Goal: Task Accomplishment & Management: Use online tool/utility

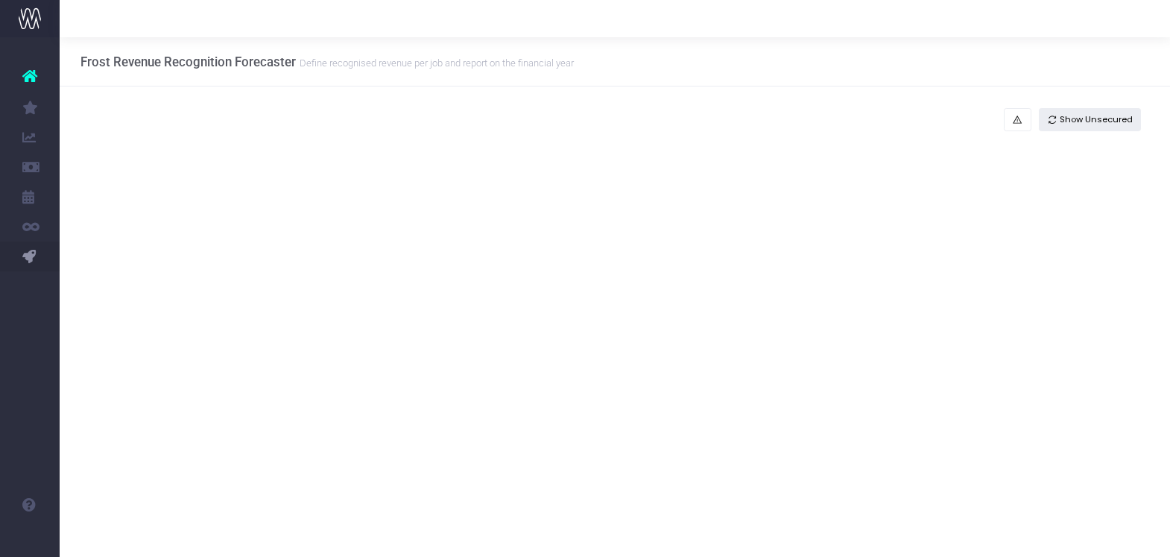
click at [1094, 116] on span "Show Unsecured" at bounding box center [1096, 119] width 73 height 13
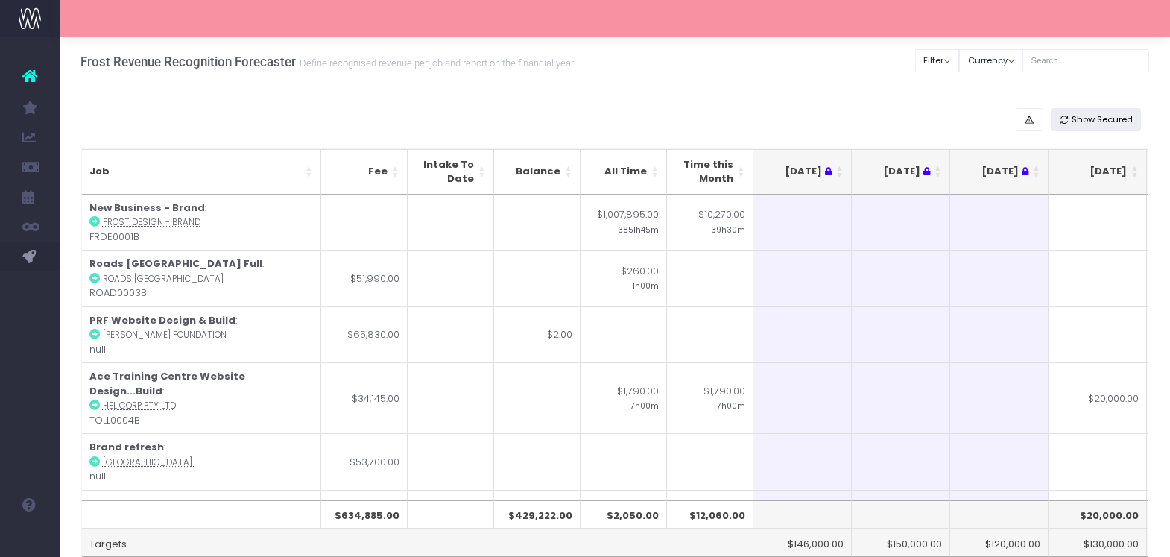
click at [1117, 117] on span "Show Secured" at bounding box center [1102, 119] width 61 height 13
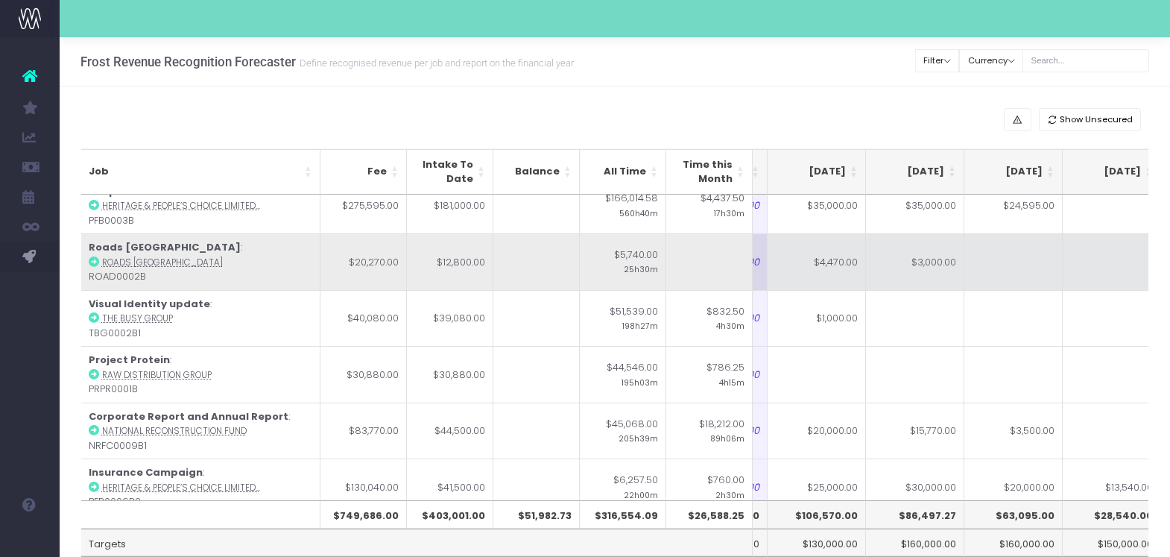
scroll to position [14, 281]
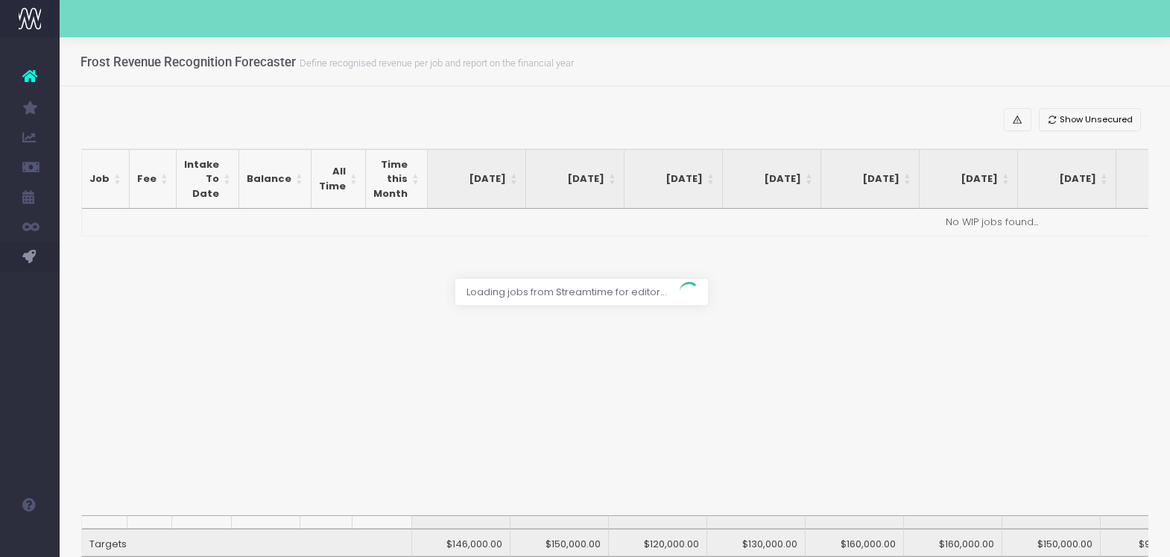
click at [1088, 115] on div at bounding box center [585, 278] width 1170 height 557
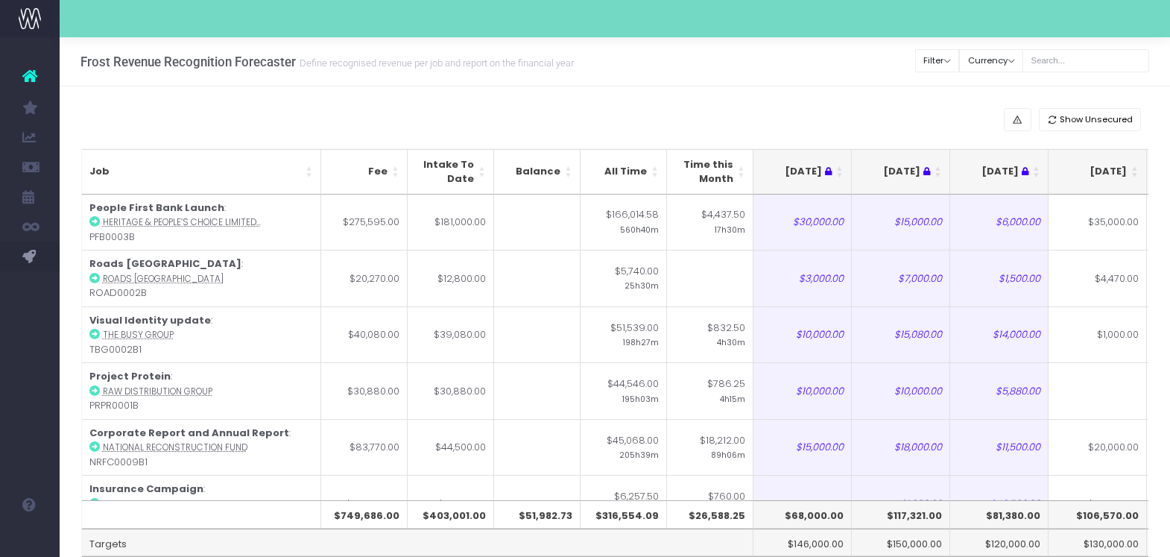
click at [1088, 120] on span "Show Unsecured" at bounding box center [1096, 119] width 73 height 13
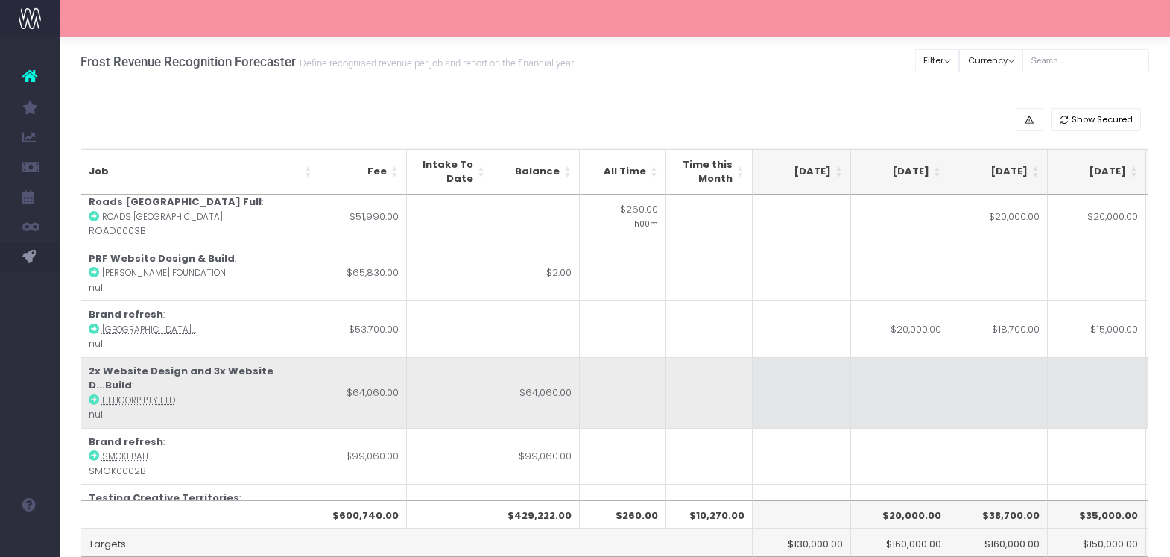
click at [771, 387] on td at bounding box center [802, 392] width 98 height 71
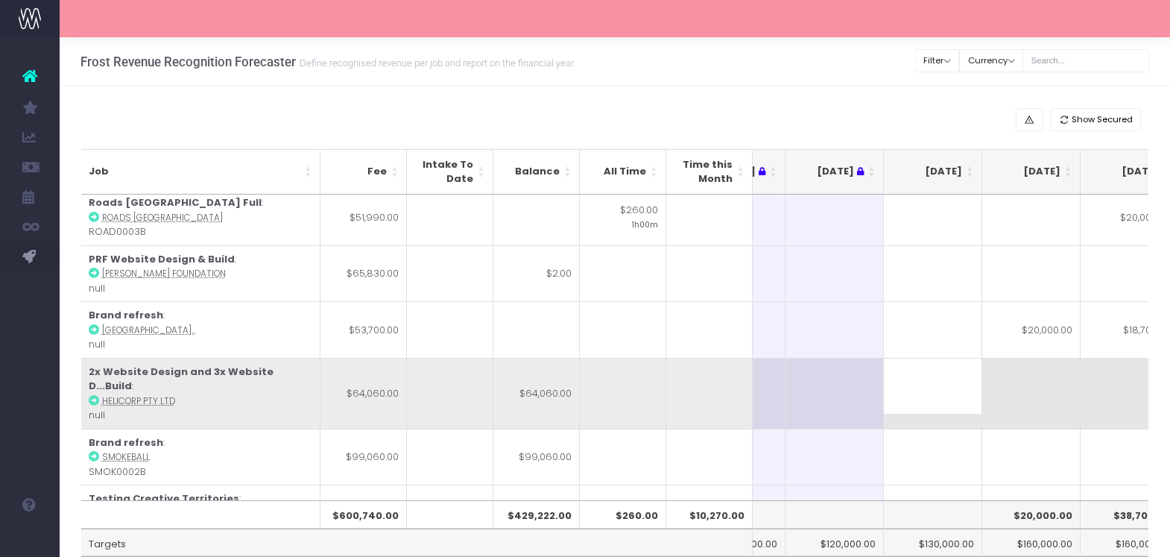
scroll to position [61, 139]
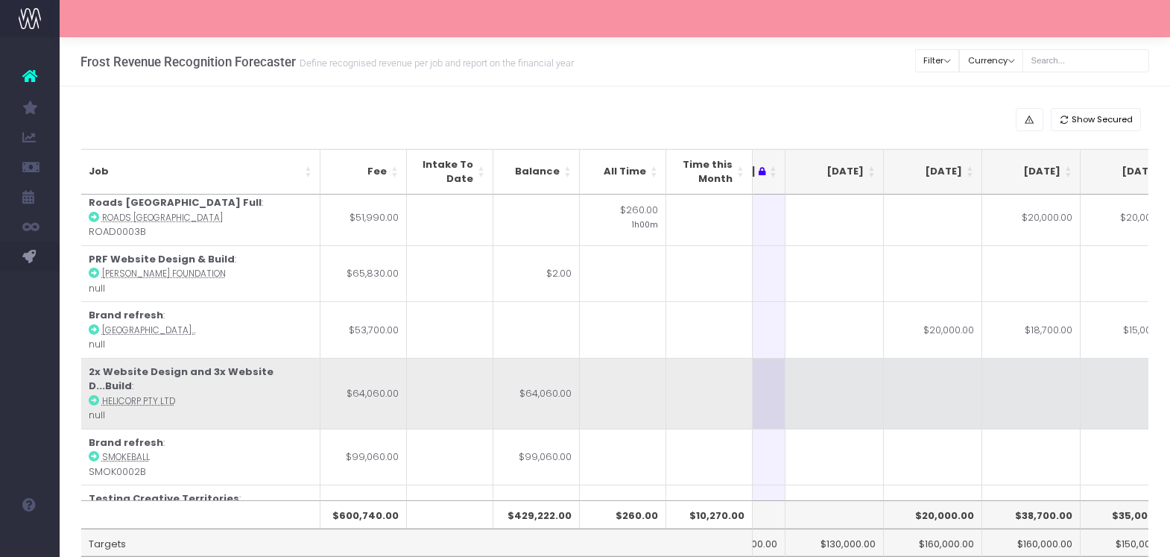
click at [853, 396] on td at bounding box center [835, 393] width 98 height 71
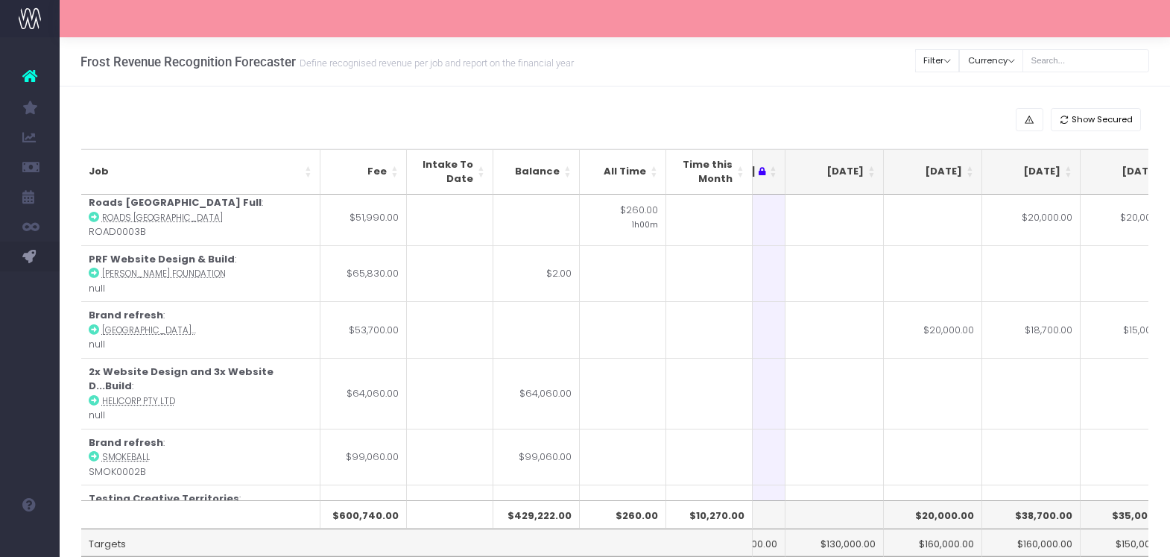
click at [851, 388] on input at bounding box center [835, 386] width 98 height 57
type input "15000"
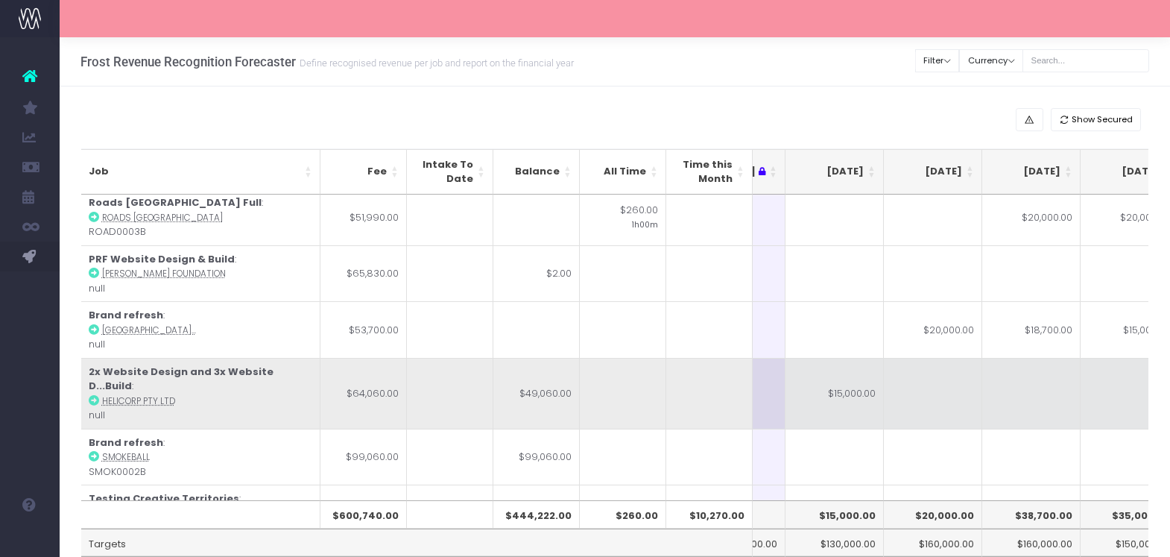
click at [919, 391] on td at bounding box center [933, 393] width 98 height 71
type input "30000"
click at [1020, 383] on td at bounding box center [1031, 393] width 98 height 71
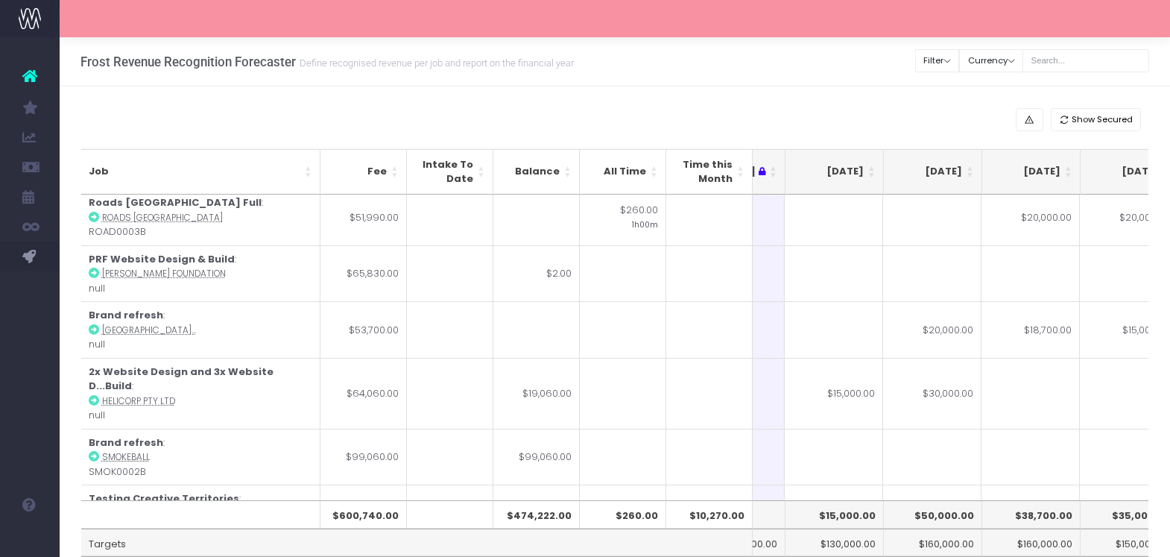
scroll to position [0, 264]
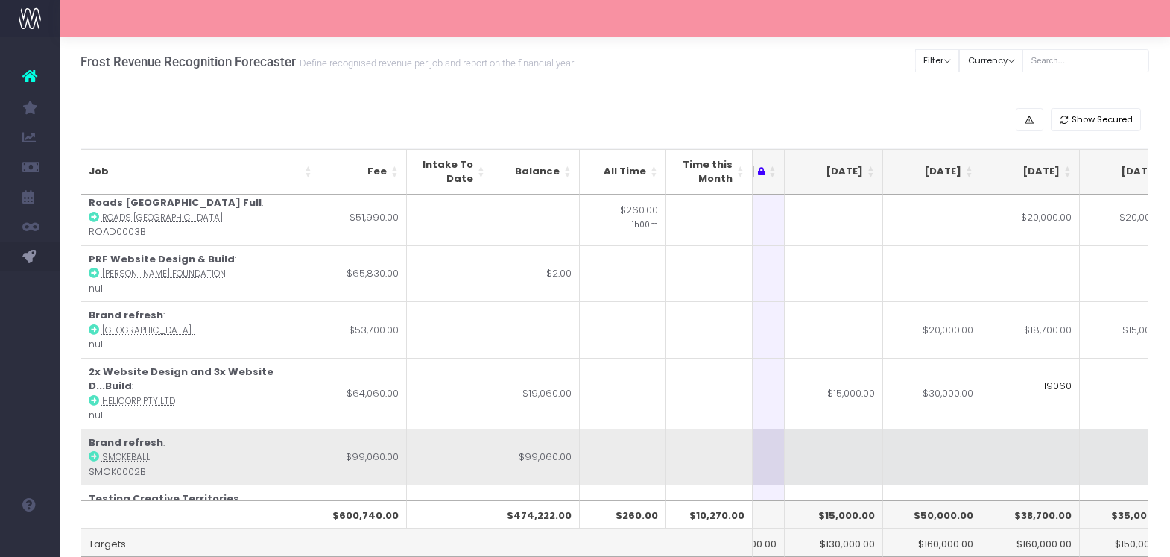
type input "19060"
click at [1009, 441] on td at bounding box center [1031, 457] width 98 height 57
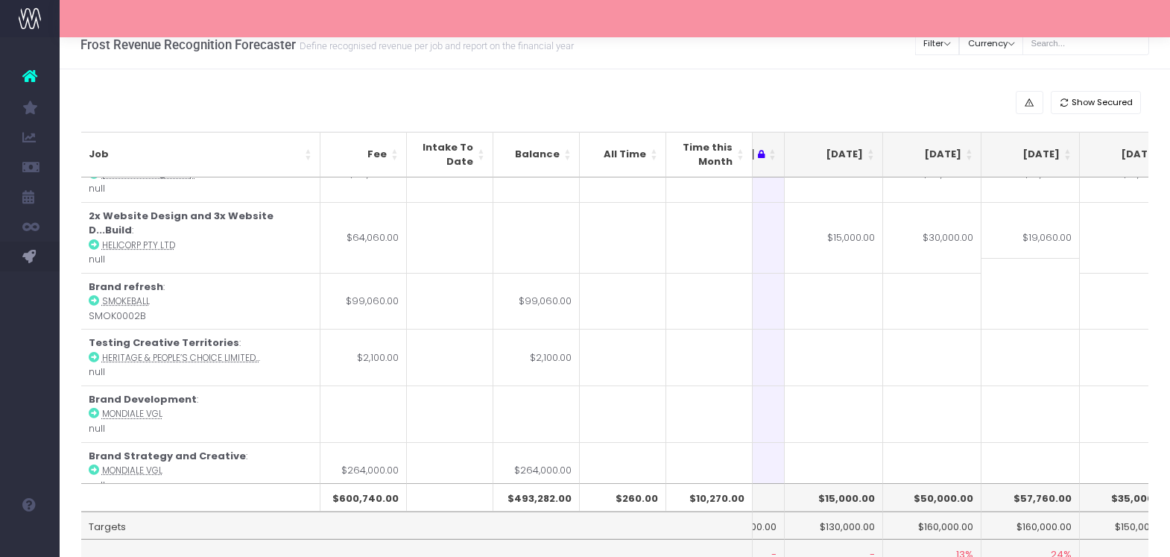
scroll to position [0, 0]
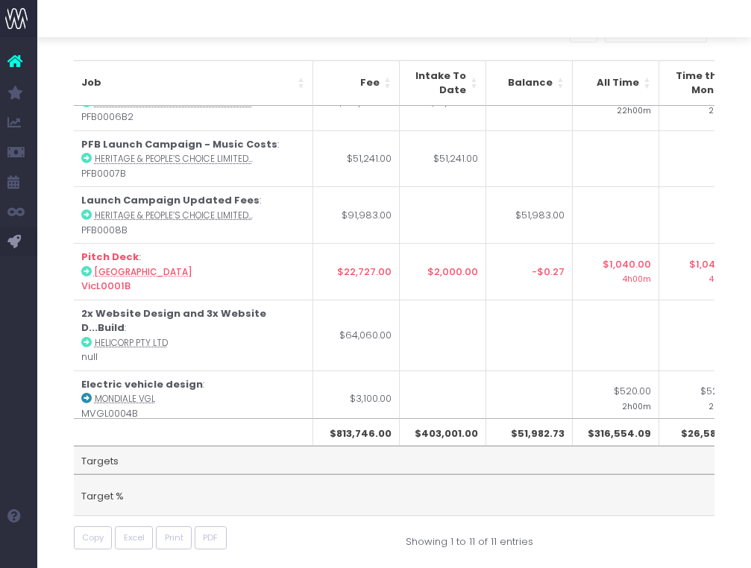
scroll to position [306, 303]
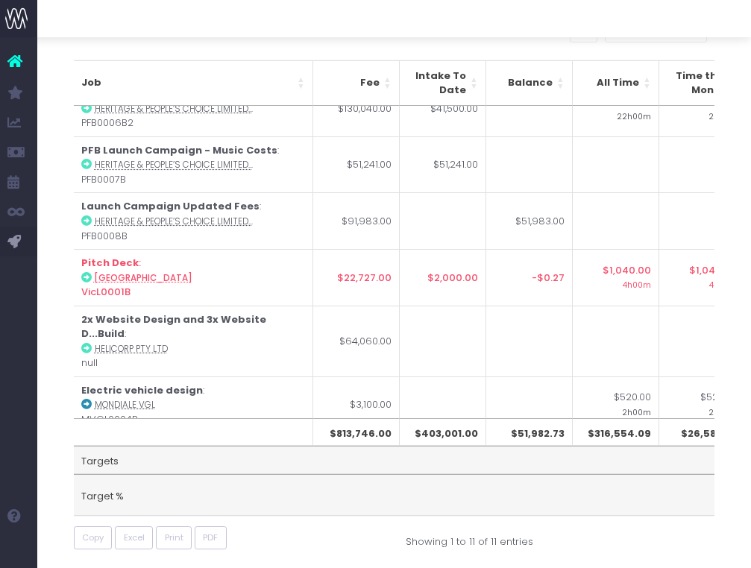
drag, startPoint x: 748, startPoint y: 556, endPoint x: 988, endPoint y: 570, distance: 241.2
click at [751, 464] on html "Oh my... this is bad. wayahead wasn't able to load this page. Please contact su…" at bounding box center [375, 180] width 751 height 568
click at [736, 556] on div "Frost Revenue Recognition Forecaster Define recognised revenue per job and repo…" at bounding box center [393, 263] width 713 height 659
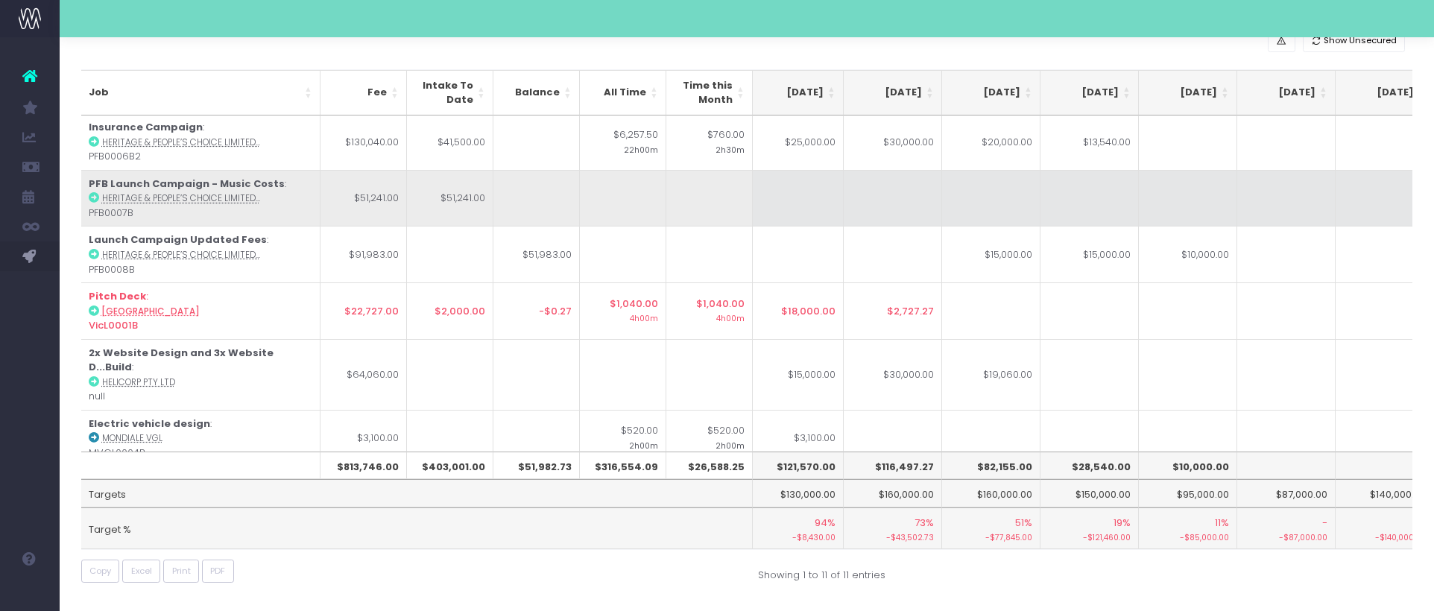
scroll to position [0, 304]
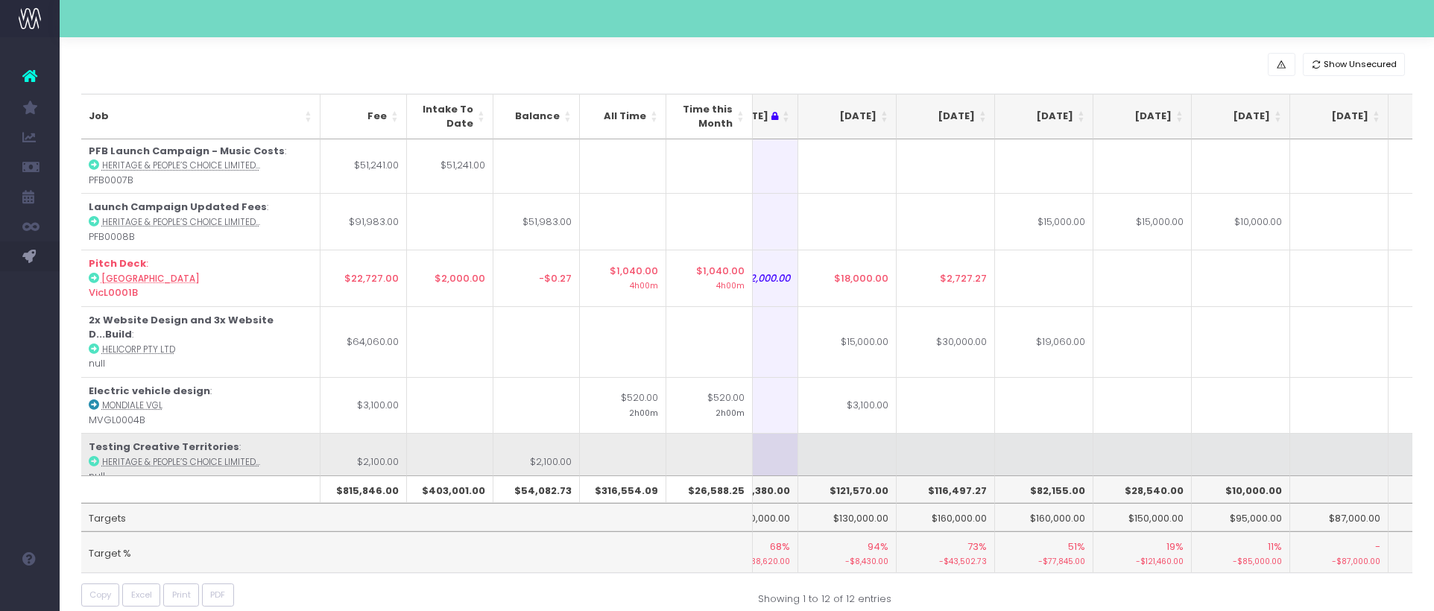
click at [850, 449] on td at bounding box center [847, 461] width 98 height 57
type input "2100"
click at [923, 447] on td at bounding box center [946, 461] width 98 height 57
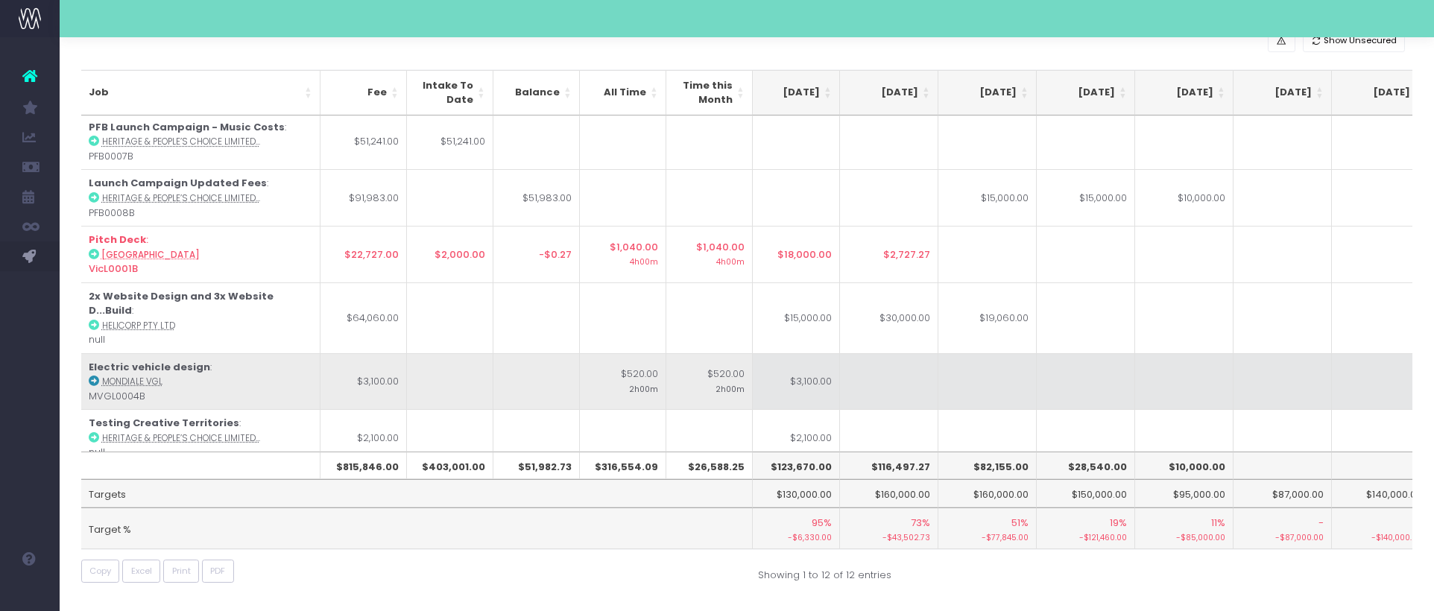
scroll to position [0, 289]
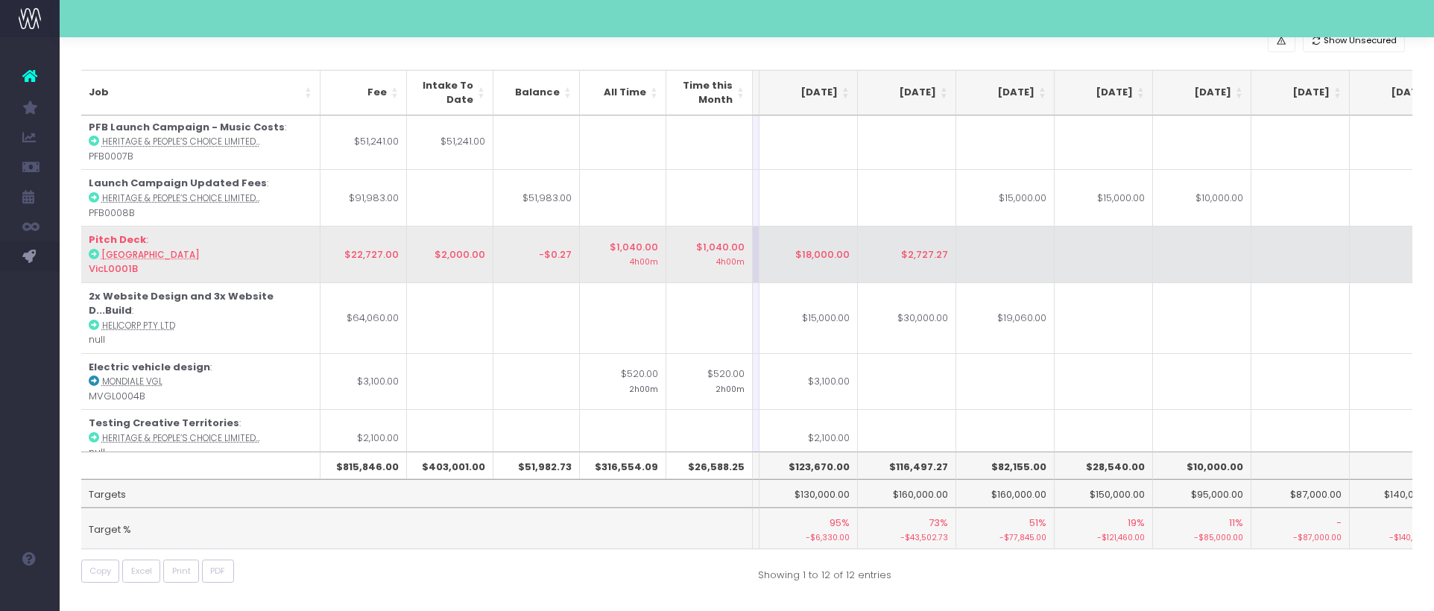
click at [845, 268] on td "$18,000.00" at bounding box center [809, 254] width 98 height 57
type input "$18,000.00"
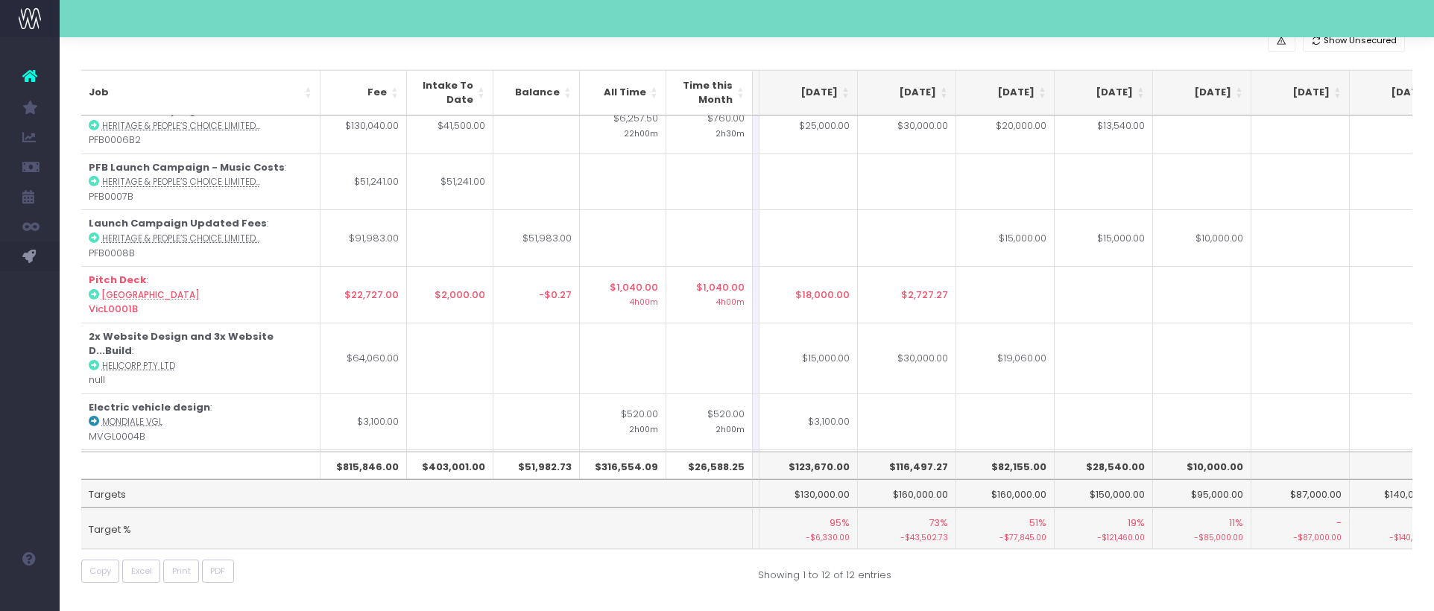
scroll to position [339, 289]
